Goal: Contribute content: Add original content to the website for others to see

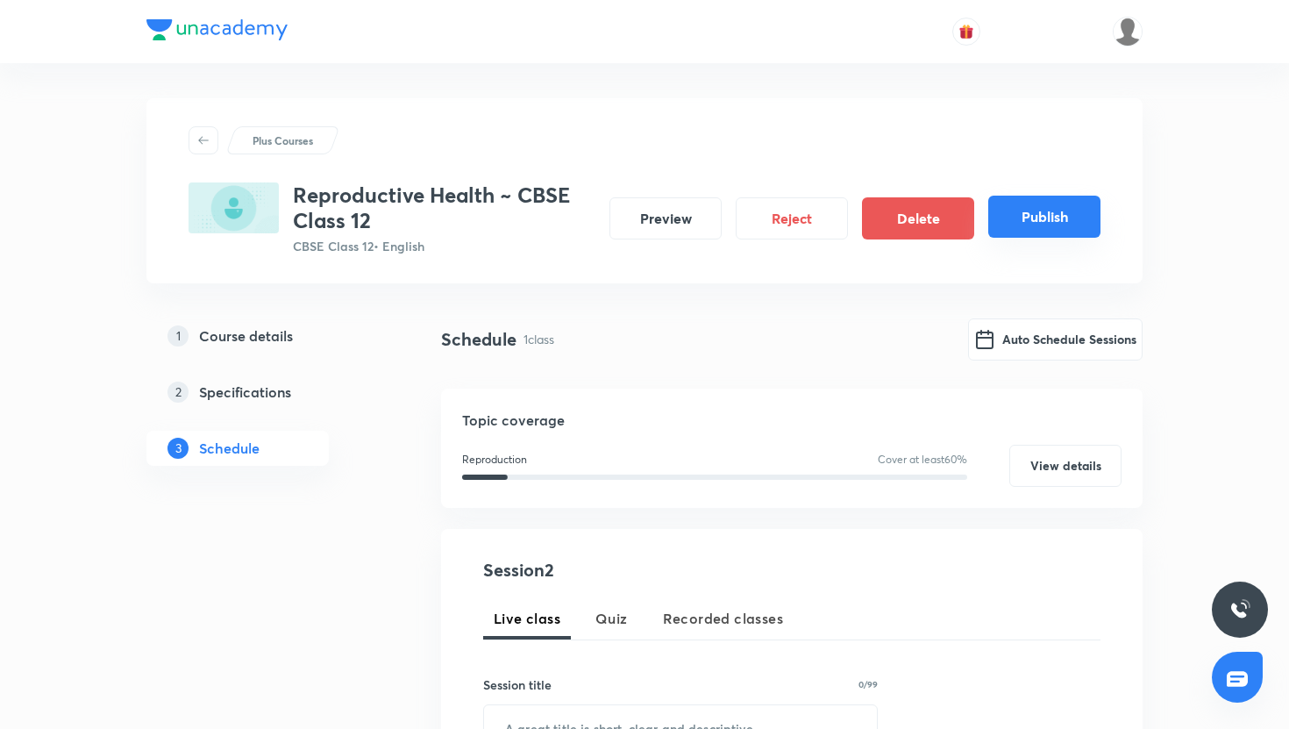
click at [1008, 221] on button "Publish" at bounding box center [1044, 217] width 112 height 42
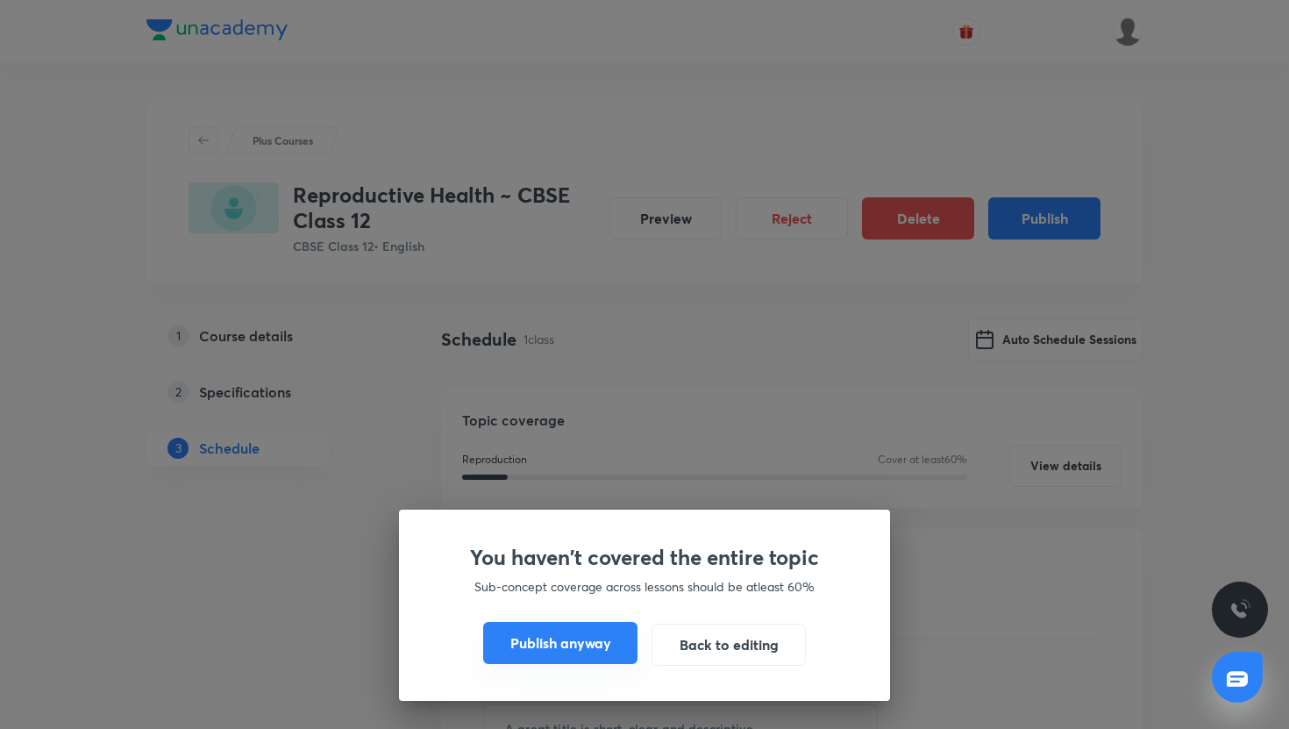
click at [541, 658] on button "Publish anyway" at bounding box center [560, 643] width 154 height 42
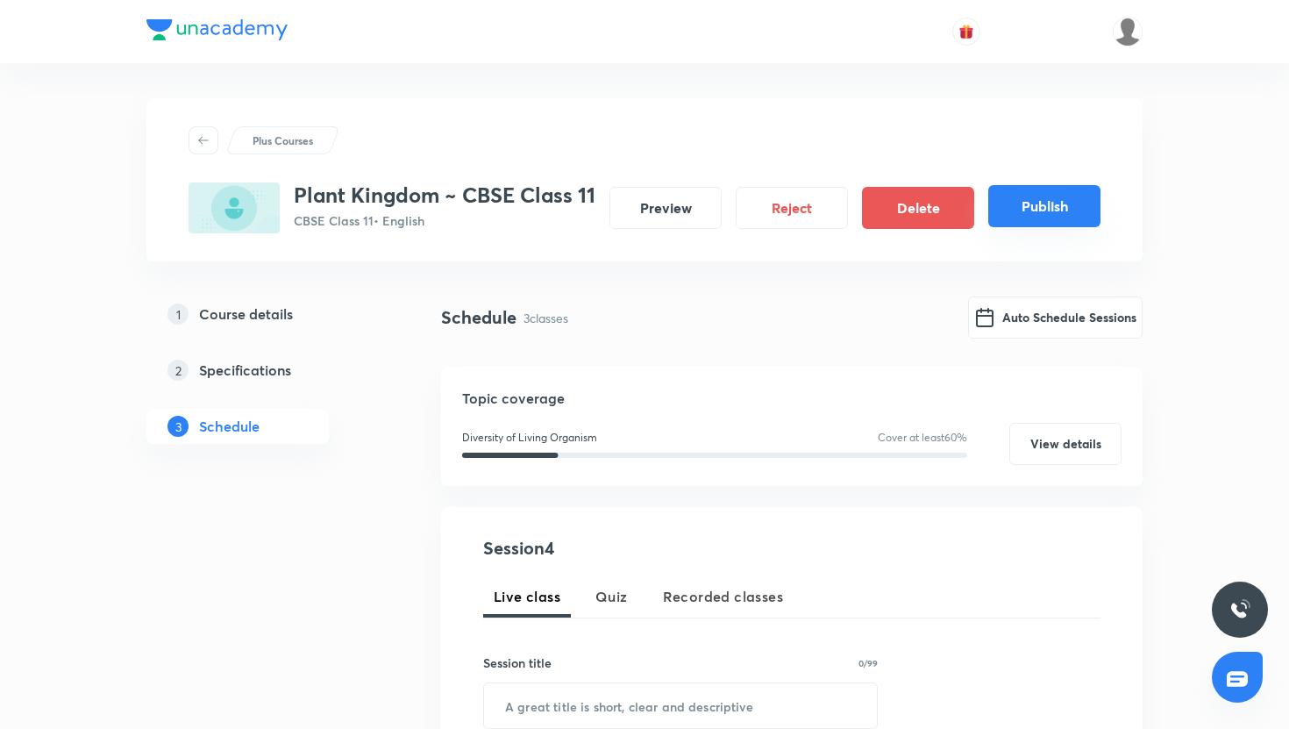
click at [1006, 209] on button "Publish" at bounding box center [1044, 206] width 112 height 42
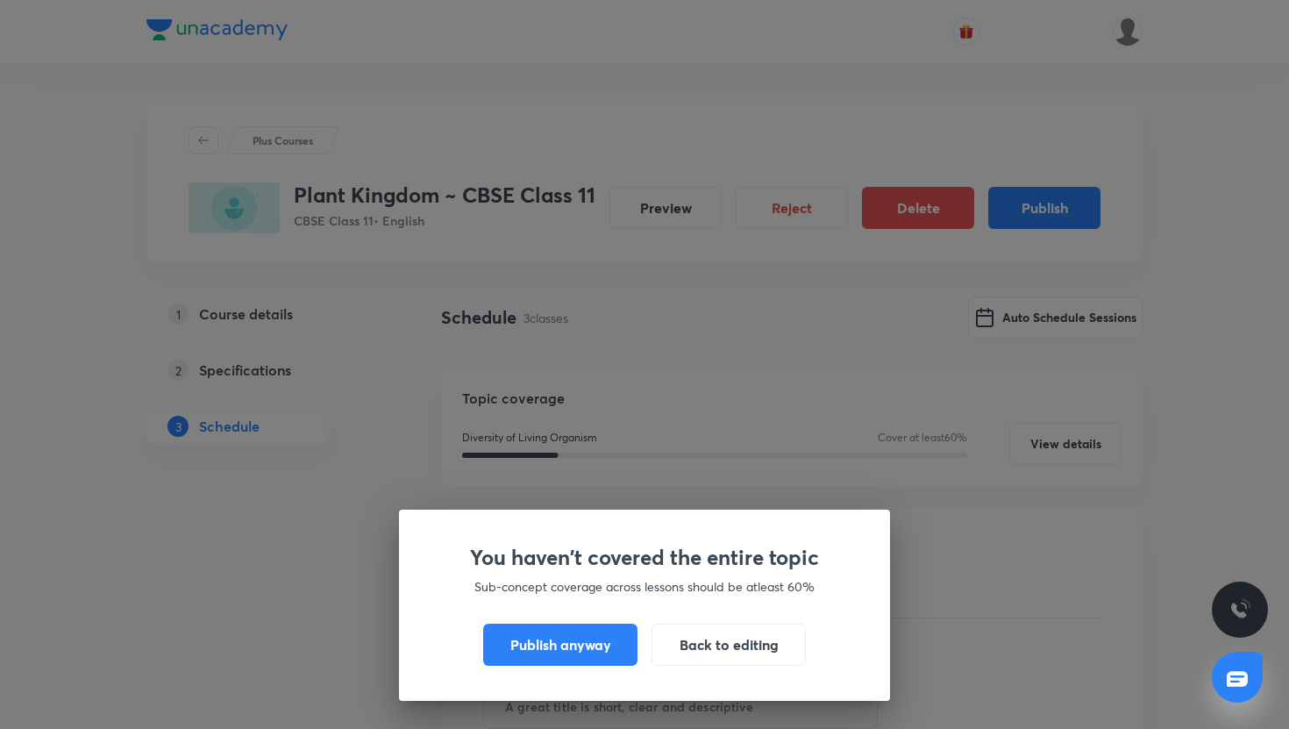
click at [590, 675] on div "You haven't covered the entire topic Sub-concept coverage across lessons should…" at bounding box center [644, 604] width 491 height 191
click at [590, 660] on button "Publish anyway" at bounding box center [560, 643] width 154 height 42
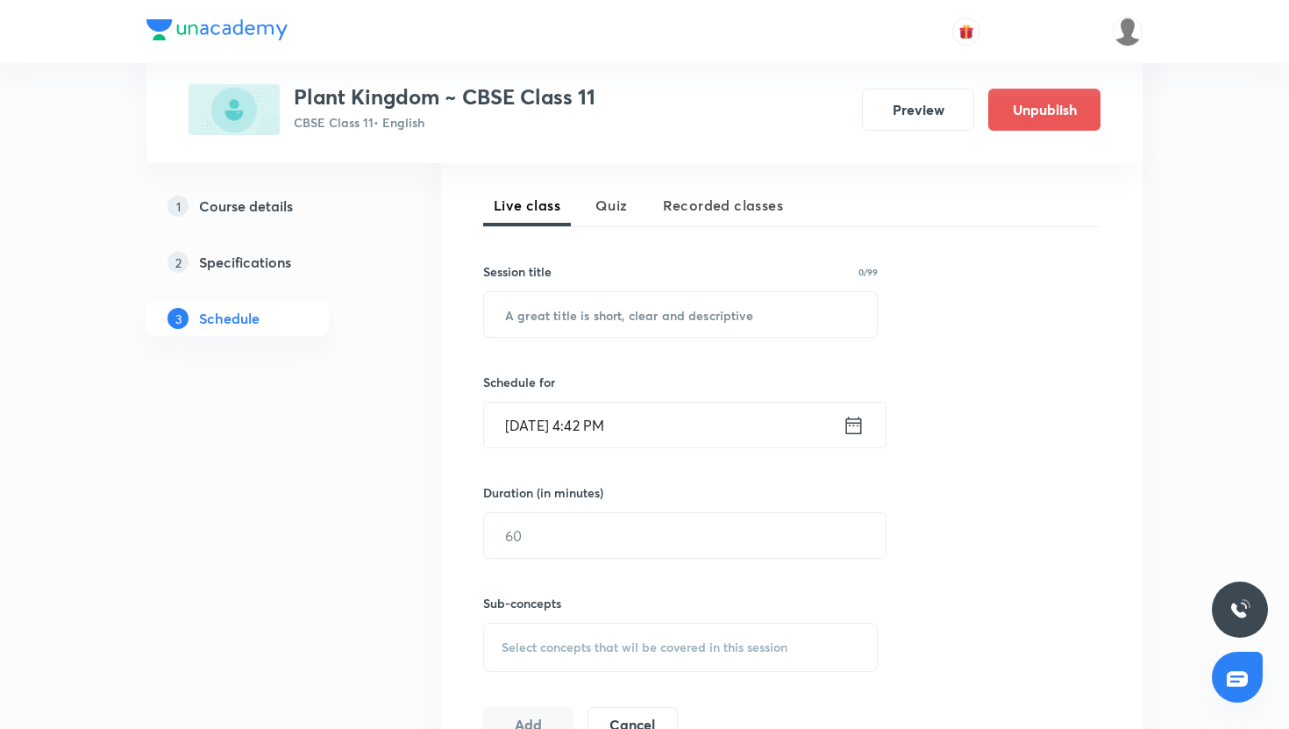
scroll to position [373, 0]
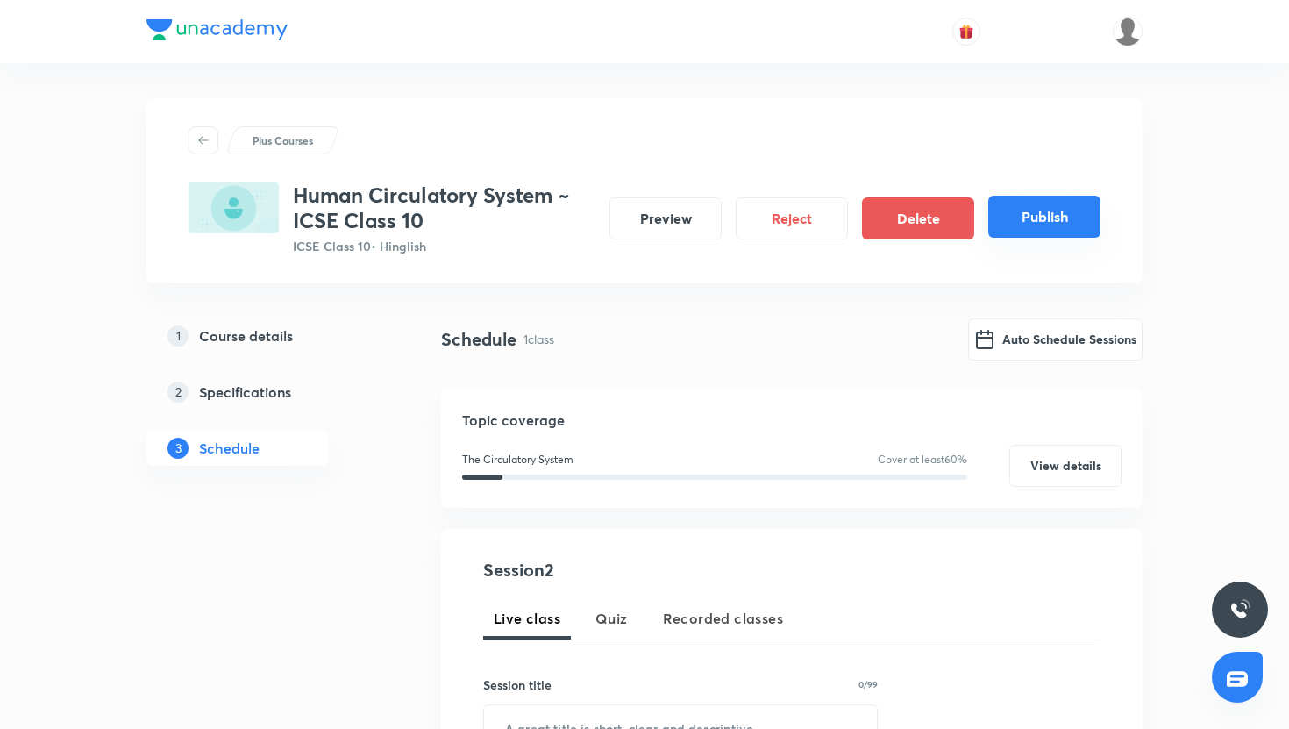
click at [1035, 226] on button "Publish" at bounding box center [1044, 217] width 112 height 42
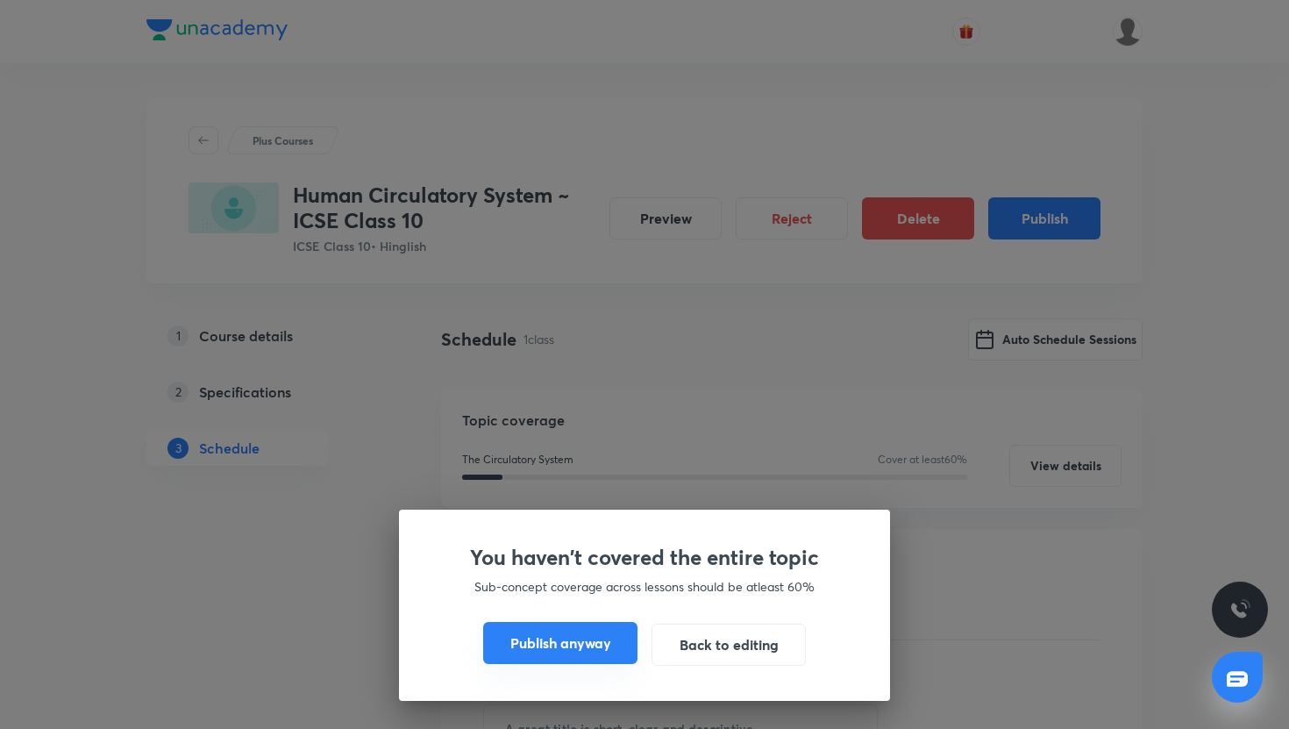
click at [600, 647] on button "Publish anyway" at bounding box center [560, 643] width 154 height 42
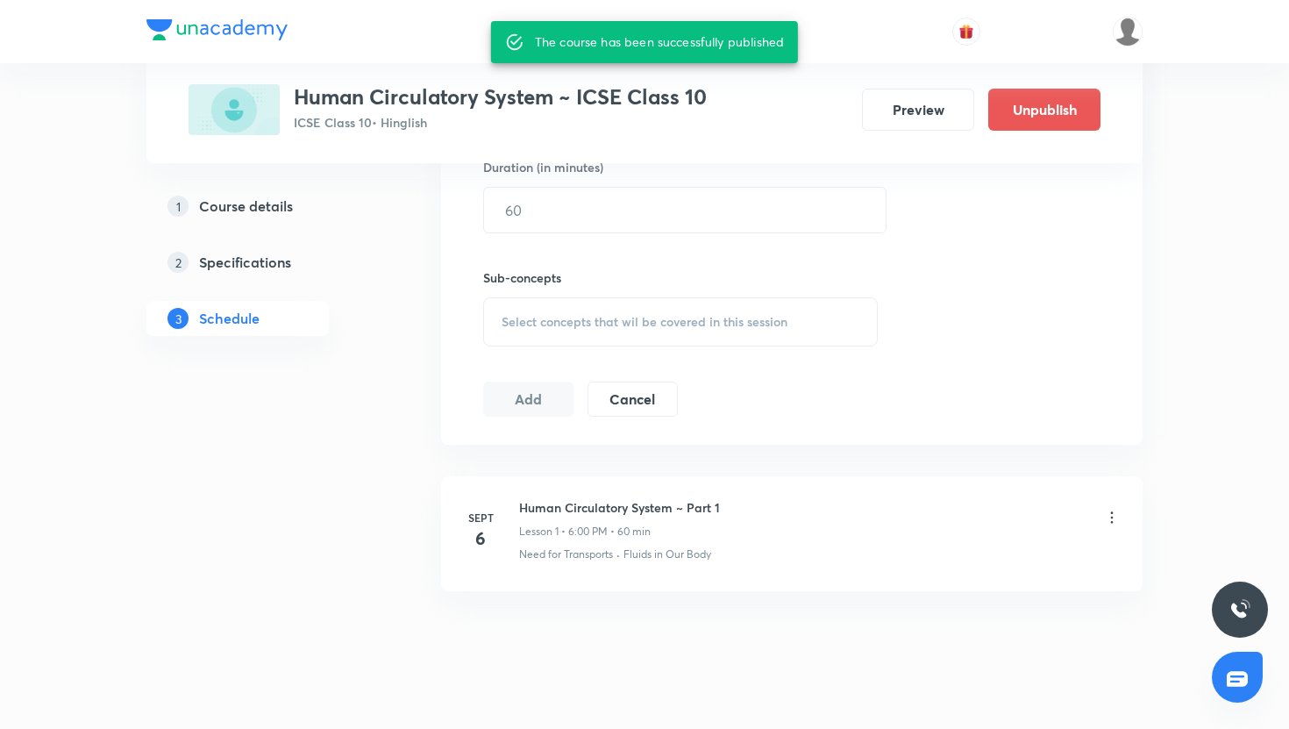
click at [355, 419] on div "1 Course details 2 Specifications 3 Schedule" at bounding box center [265, 160] width 238 height 1128
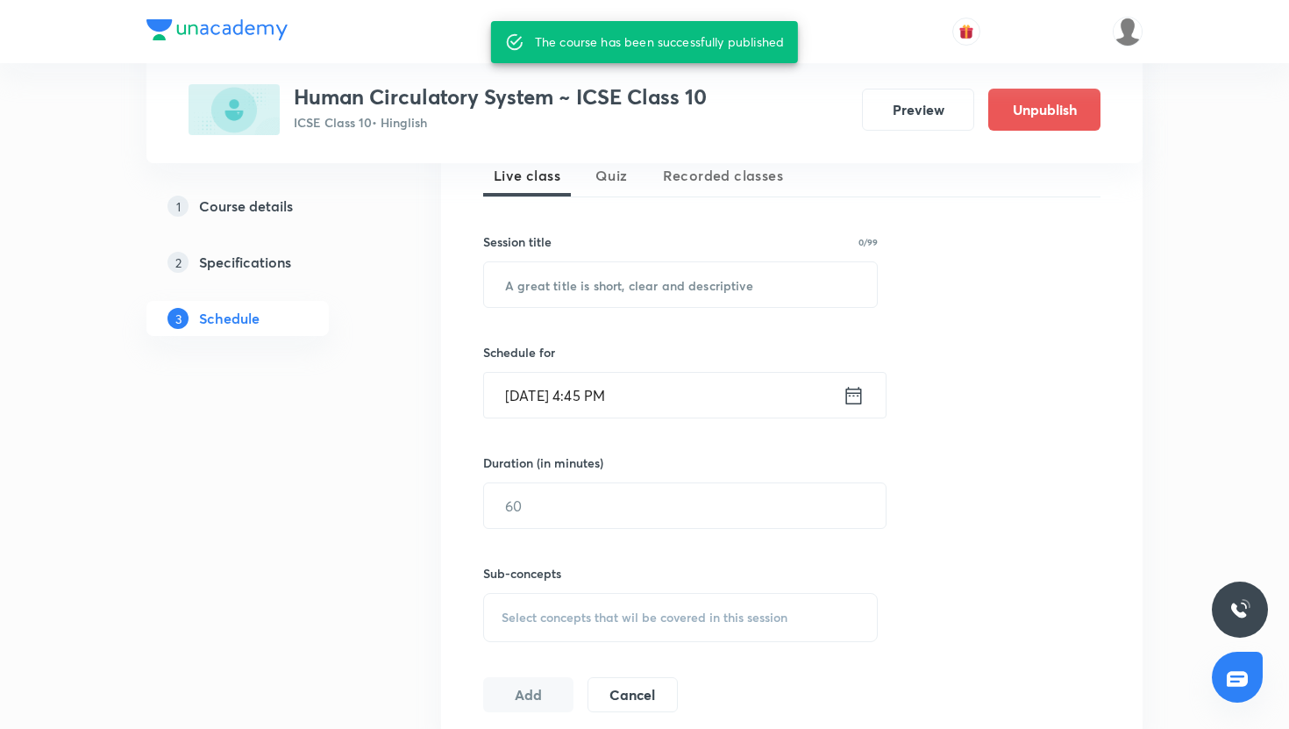
scroll to position [728, 0]
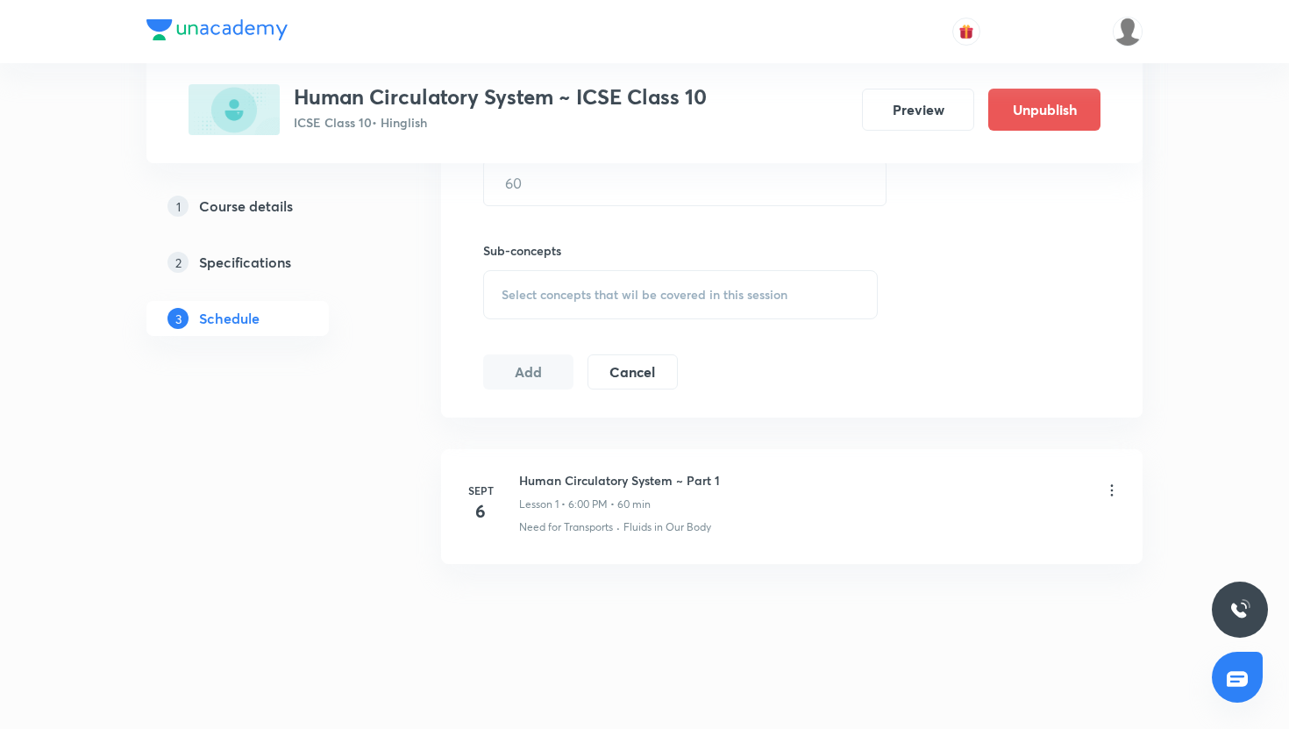
click at [1127, 485] on li "[DATE] Human Circulatory System ~ Part 1 Lesson 1 • 6:00 PM • 60 min Need for T…" at bounding box center [791, 506] width 701 height 115
click at [1124, 485] on li "[DATE] Human Circulatory System ~ Part 1 Lesson 1 • 6:00 PM • 60 min Need for T…" at bounding box center [791, 506] width 701 height 115
click at [1106, 488] on icon at bounding box center [1112, 490] width 18 height 18
click at [1003, 530] on li "Edit" at bounding box center [1024, 534] width 192 height 32
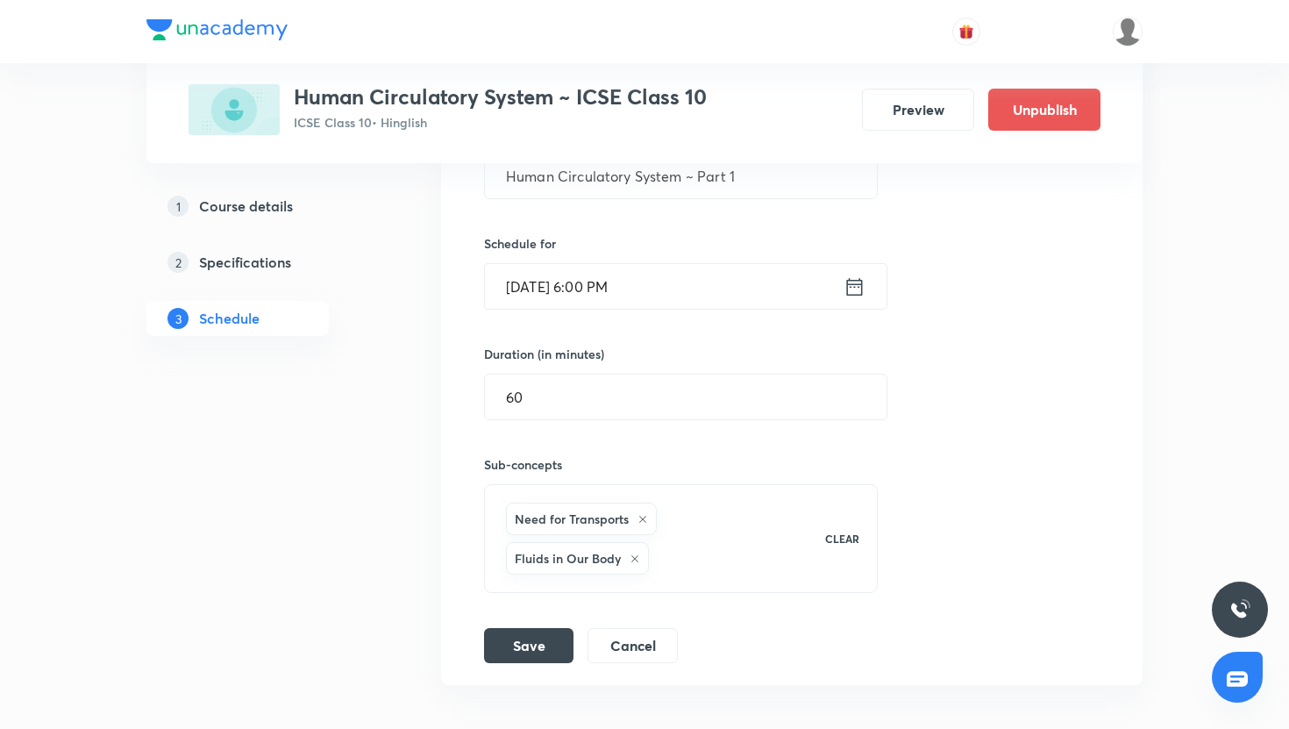
scroll to position [481, 0]
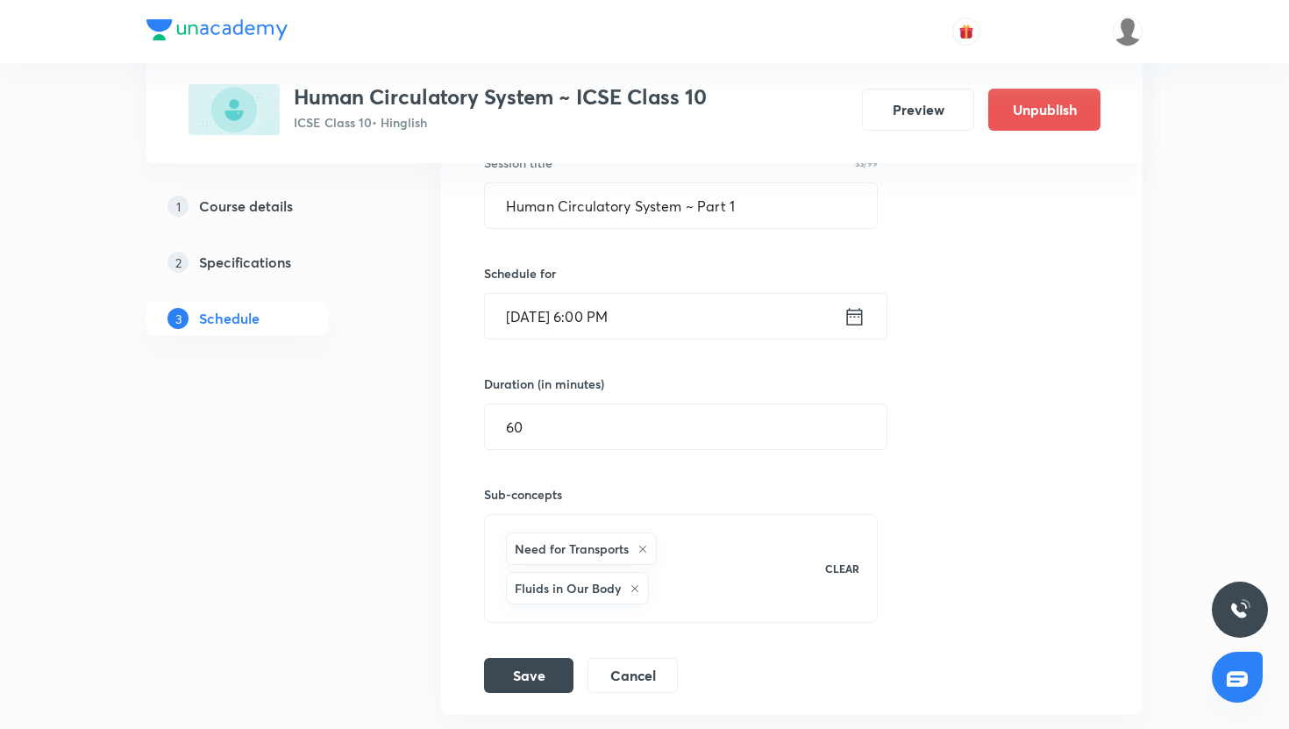
click at [629, 316] on input "[DATE] 6:00 PM" at bounding box center [664, 316] width 359 height 45
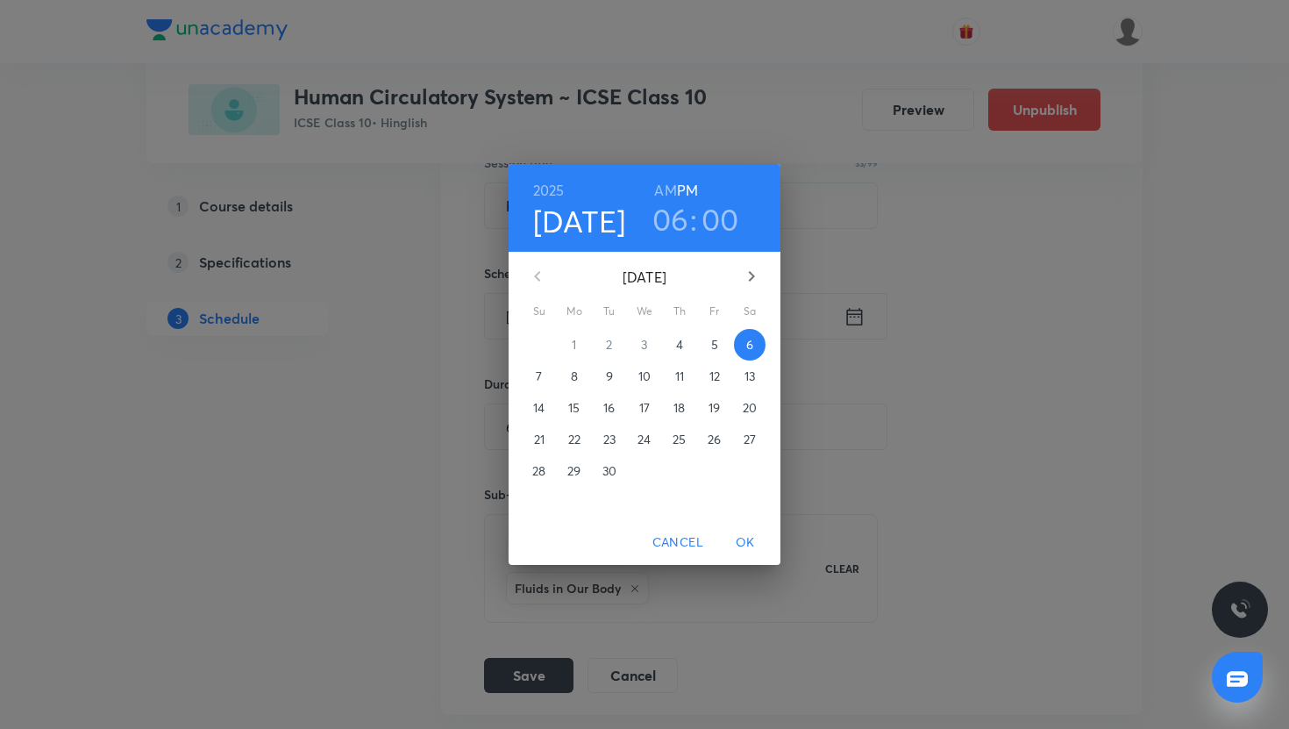
click at [703, 203] on h3 "00" at bounding box center [720, 219] width 38 height 37
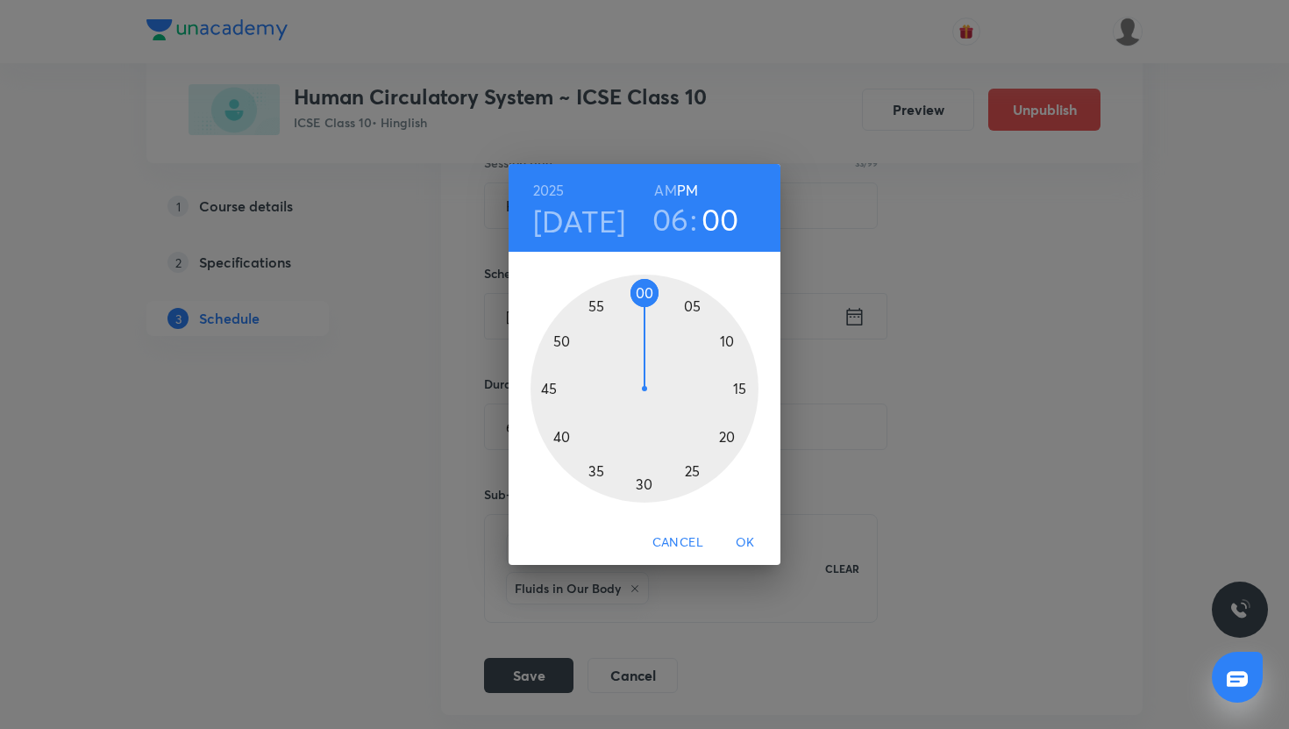
click at [693, 306] on div at bounding box center [644, 388] width 228 height 228
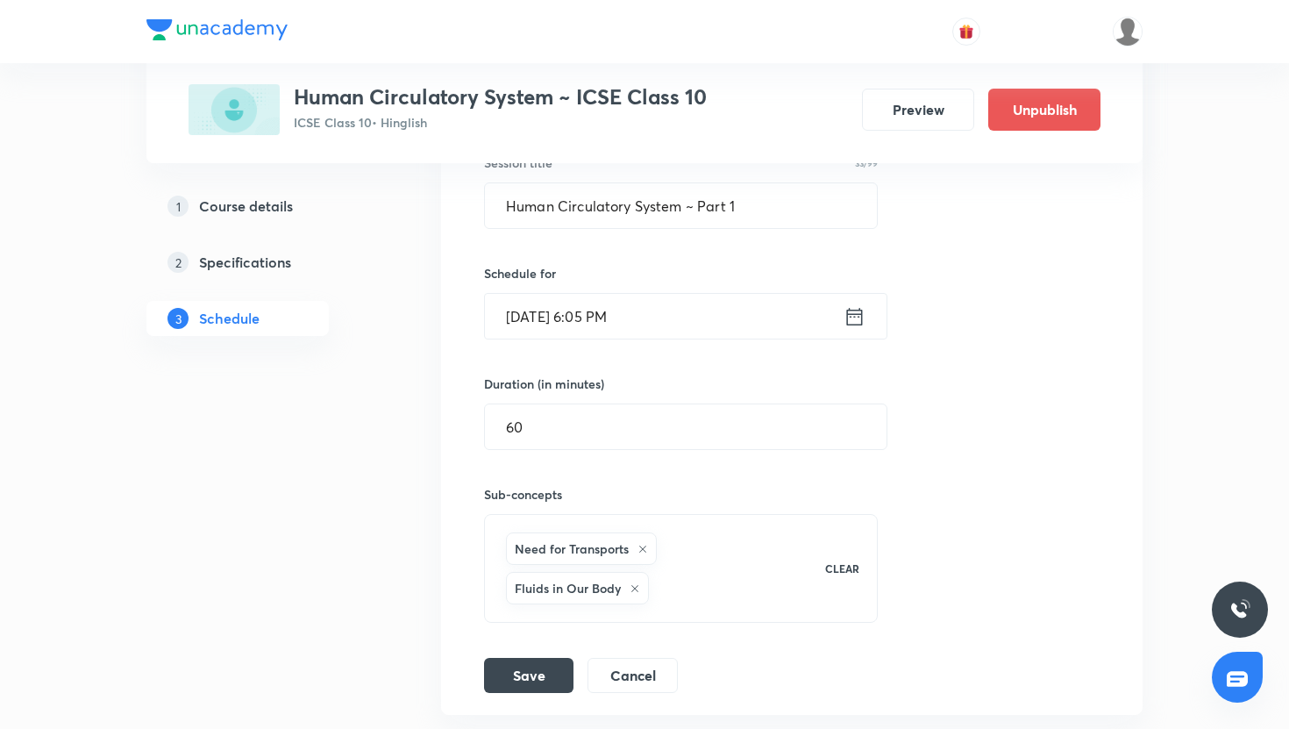
scroll to position [632, 0]
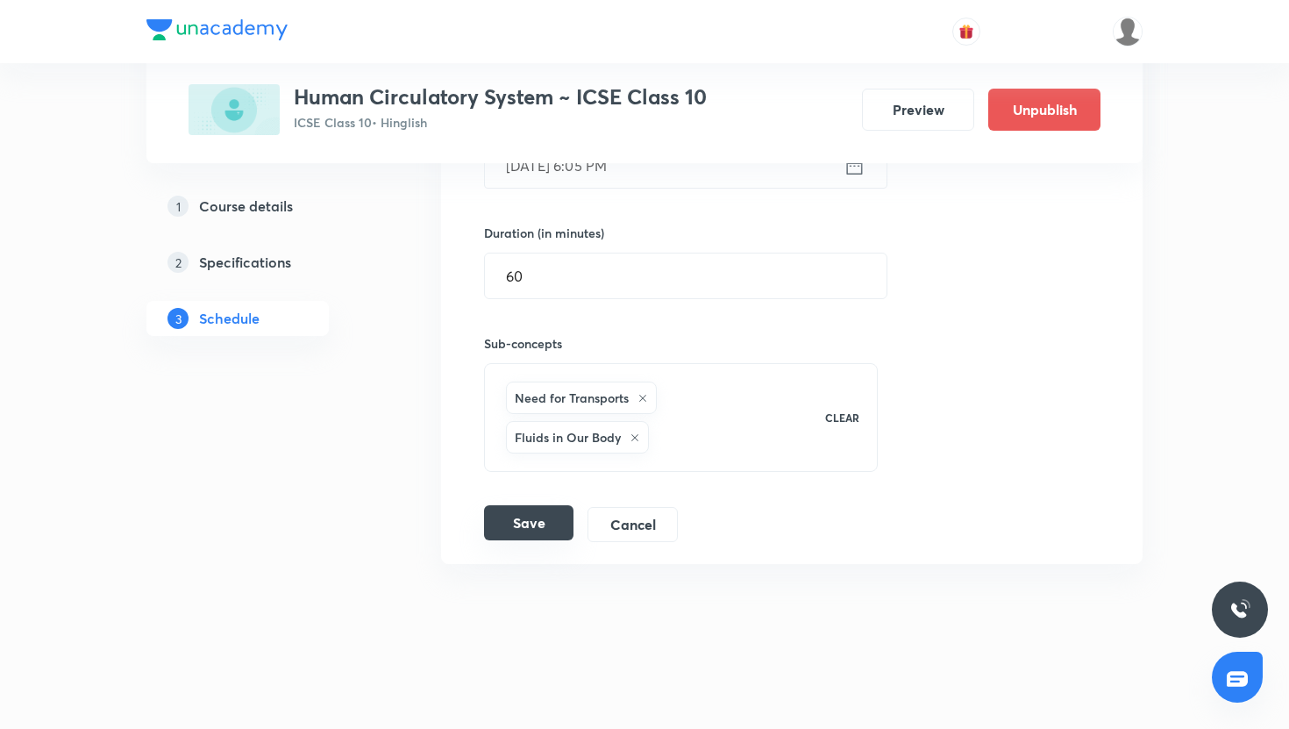
click at [489, 529] on button "Save" at bounding box center [528, 522] width 89 height 35
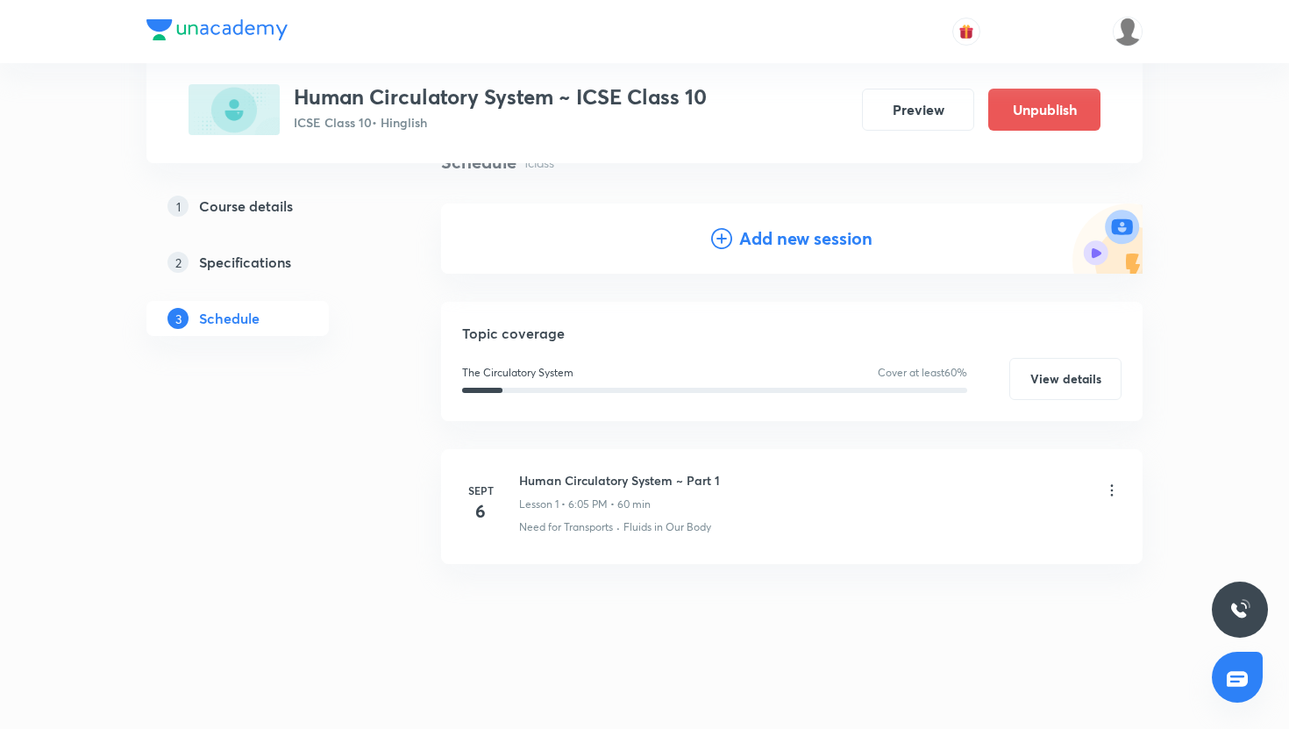
click at [277, 405] on div "1 Course details 2 Specifications 3 Schedule" at bounding box center [265, 423] width 238 height 548
